Goal: Information Seeking & Learning: Learn about a topic

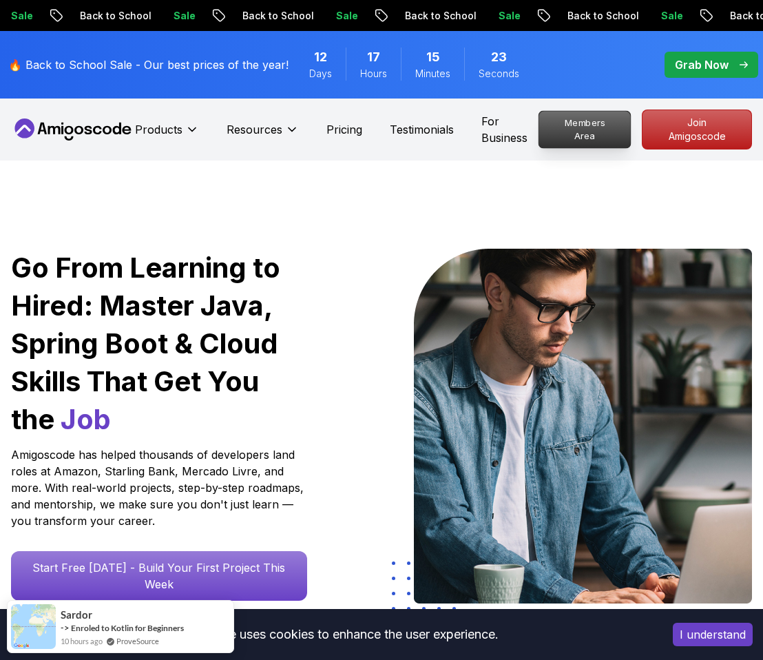
click at [604, 121] on p "Members Area" at bounding box center [585, 129] width 92 height 37
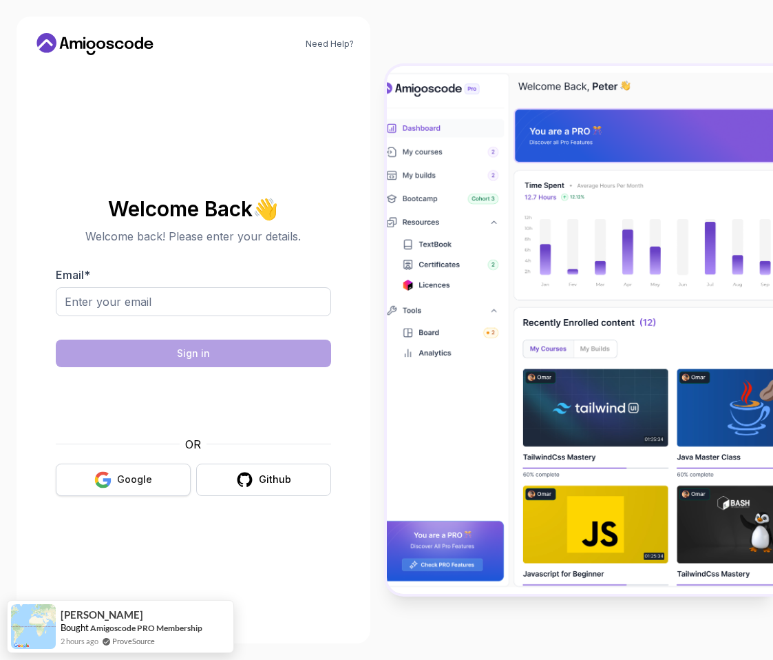
click at [139, 477] on div "Google" at bounding box center [134, 479] width 35 height 14
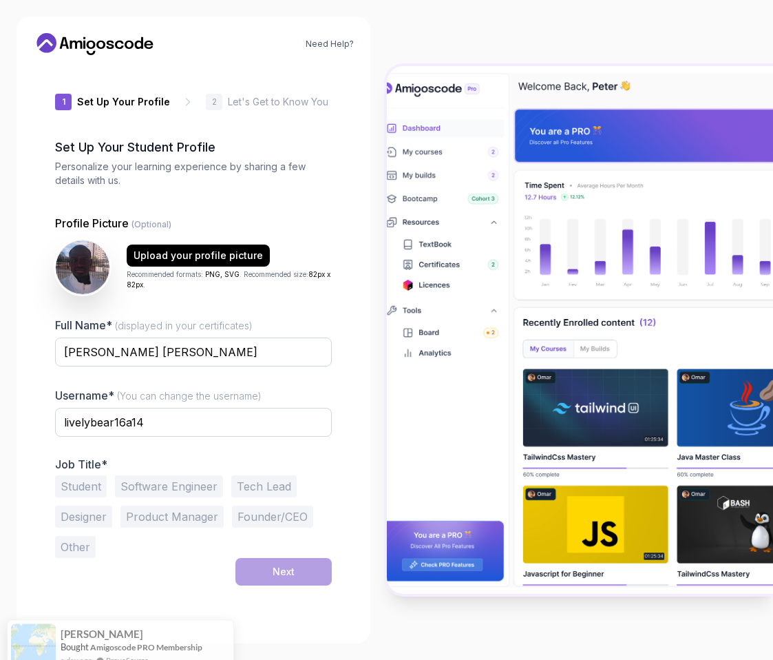
click at [116, 45] on icon at bounding box center [119, 45] width 9 height 8
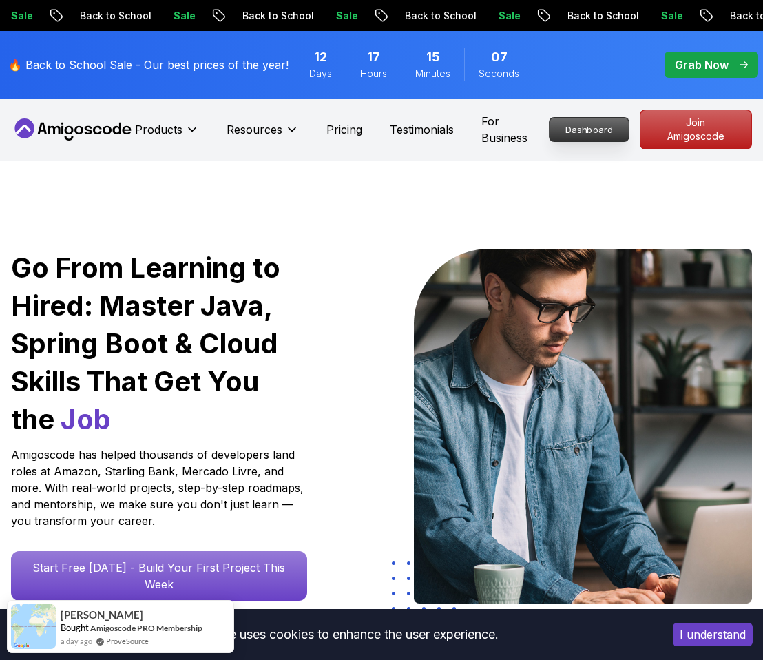
click at [591, 125] on p "Dashboard" at bounding box center [589, 129] width 79 height 23
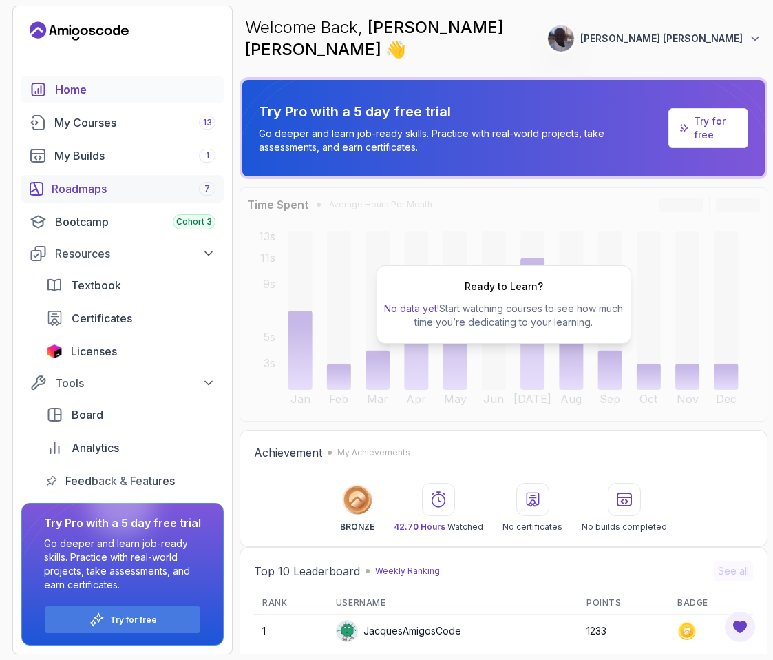
click at [96, 199] on link "Roadmaps 7" at bounding box center [122, 189] width 202 height 28
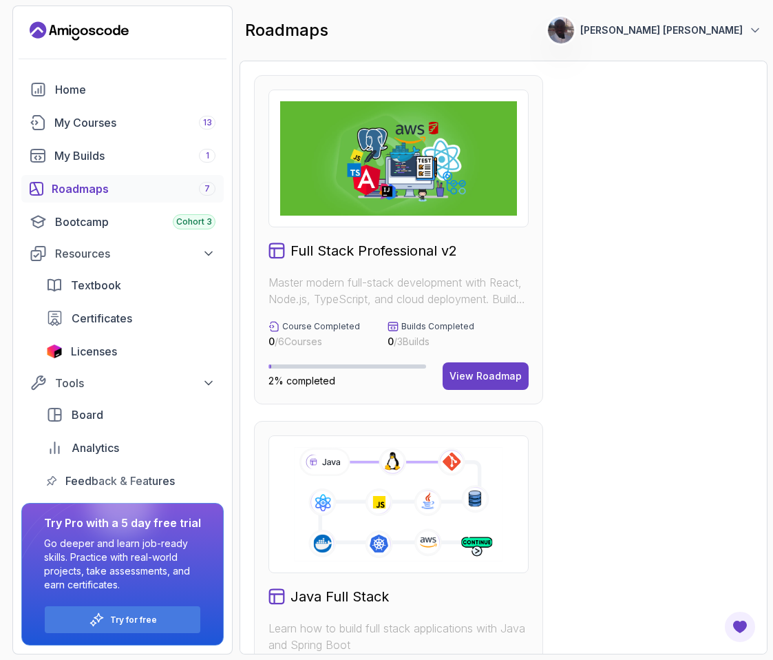
scroll to position [220, 0]
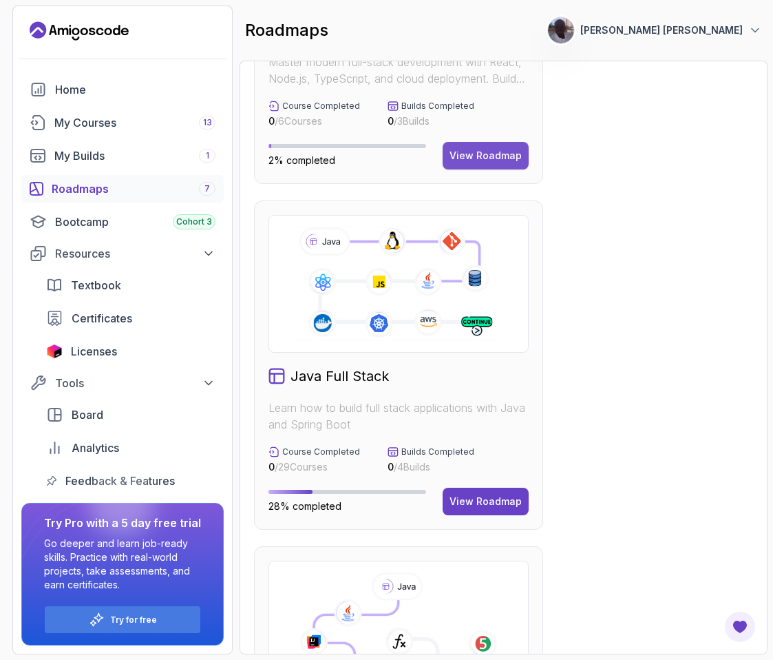
click at [485, 155] on div "View Roadmap" at bounding box center [486, 156] width 72 height 14
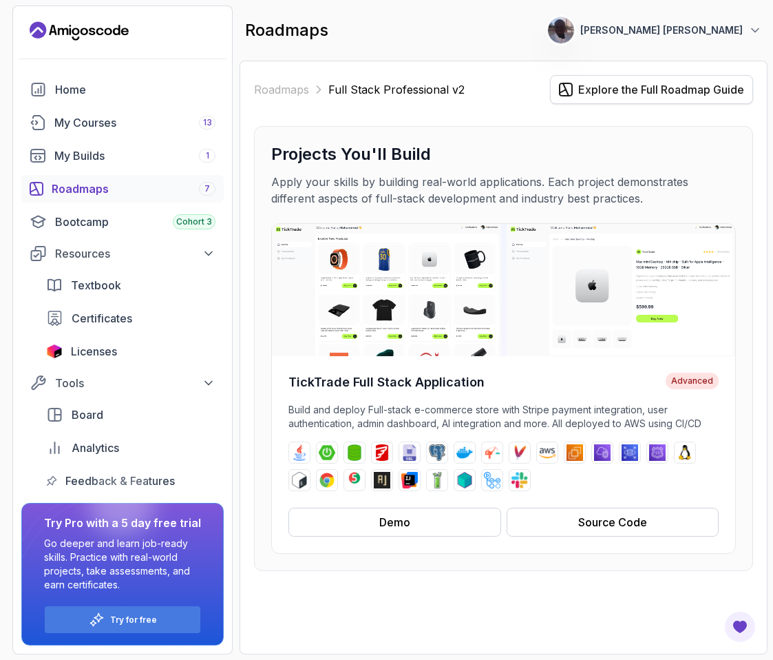
click at [643, 101] on button "Explore the Full Roadmap Guide" at bounding box center [651, 89] width 203 height 29
click at [409, 523] on div "Demo" at bounding box center [395, 522] width 31 height 17
click at [622, 92] on div "Explore the Full Roadmap Guide" at bounding box center [662, 89] width 166 height 17
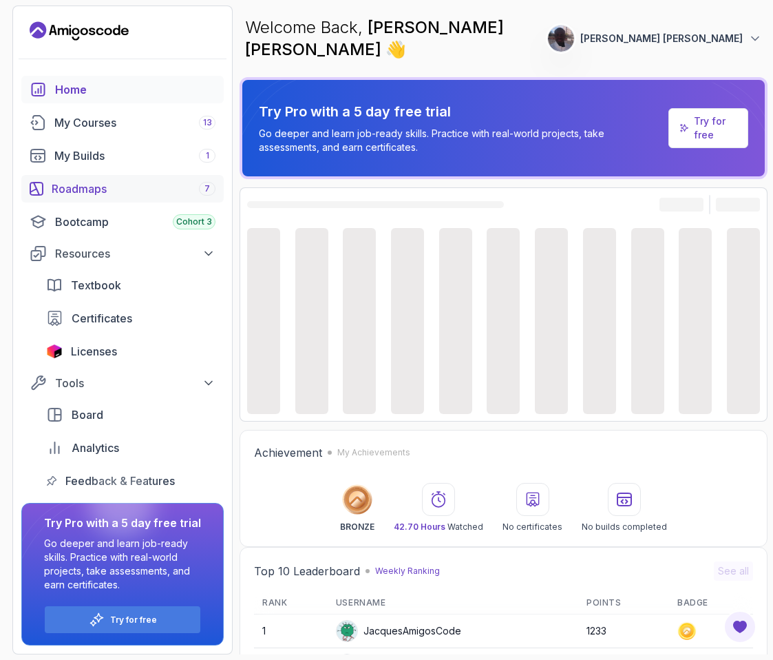
click at [127, 187] on div "Roadmaps 7" at bounding box center [134, 188] width 164 height 17
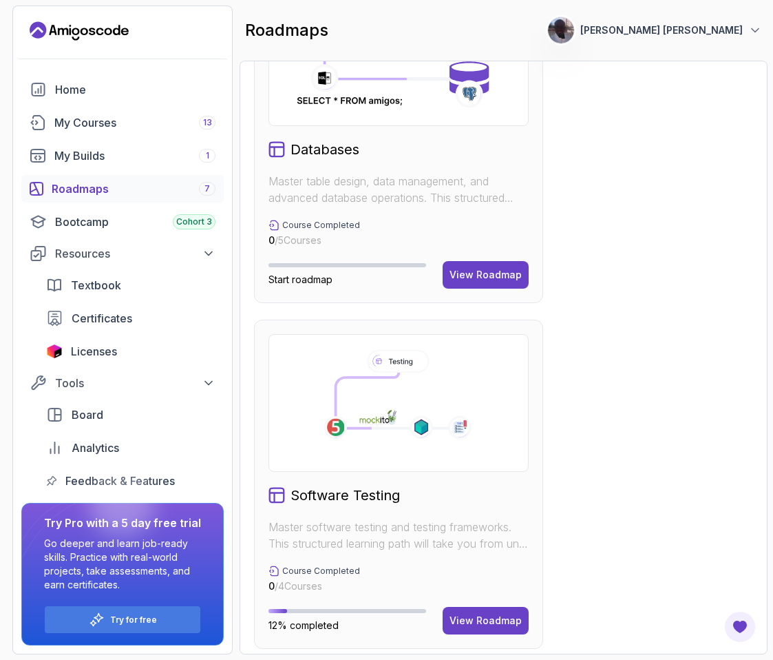
scroll to position [1839, 0]
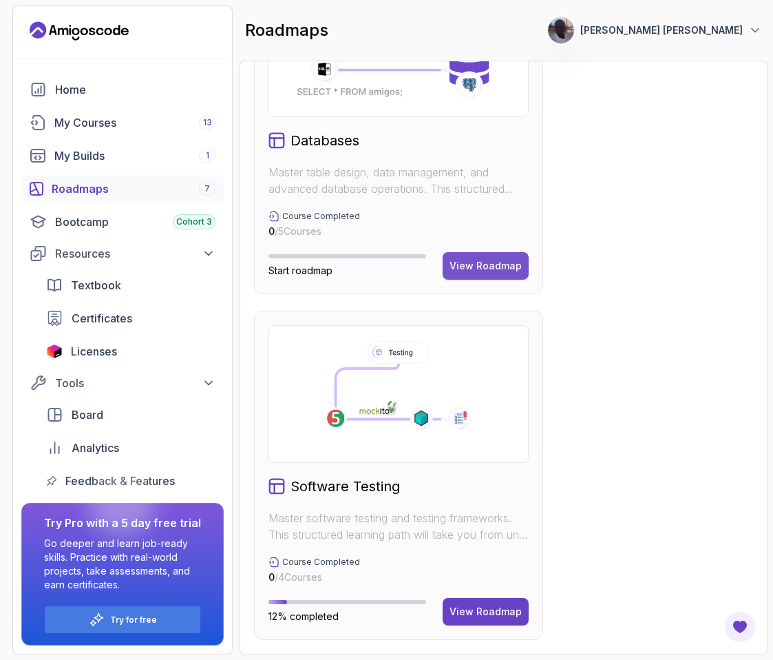
click at [479, 261] on div "View Roadmap" at bounding box center [486, 266] width 72 height 14
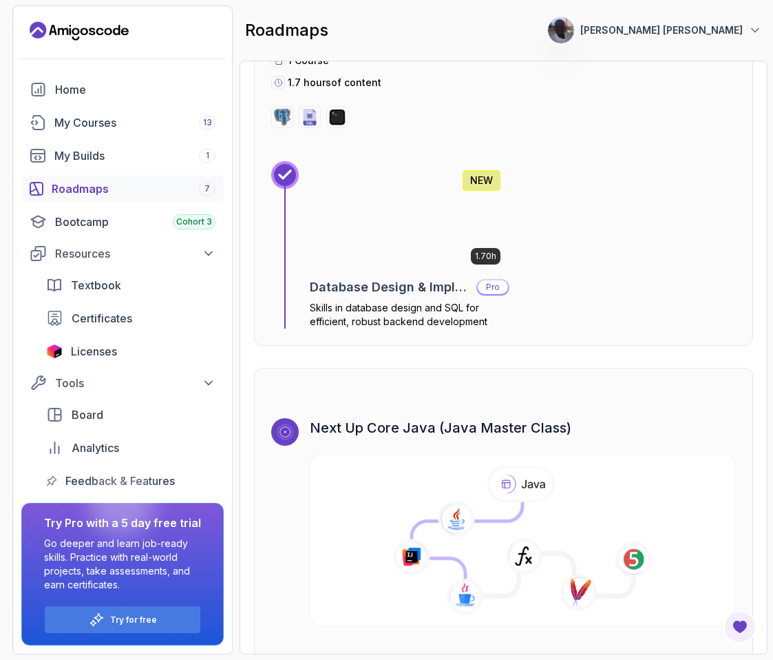
scroll to position [2586, 0]
